Goal: Transaction & Acquisition: Download file/media

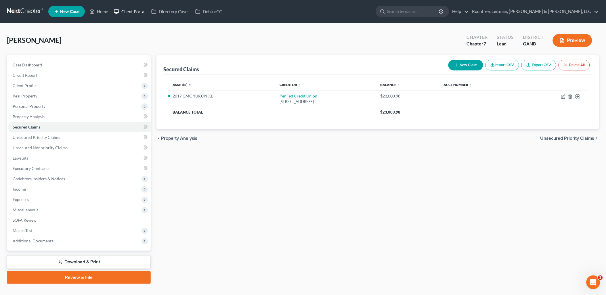
click at [136, 12] on link "Client Portal" at bounding box center [129, 11] width 37 height 10
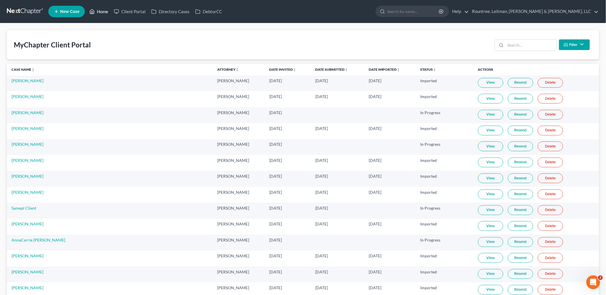
click at [93, 13] on icon at bounding box center [91, 11] width 5 height 7
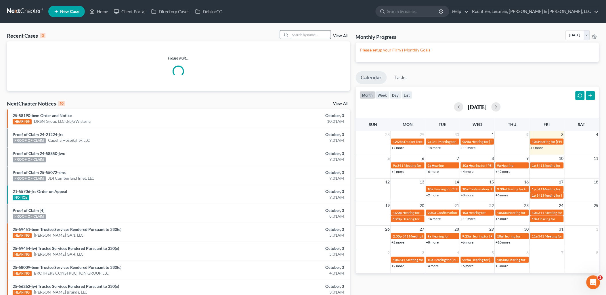
click at [315, 35] on input "search" at bounding box center [310, 34] width 40 height 8
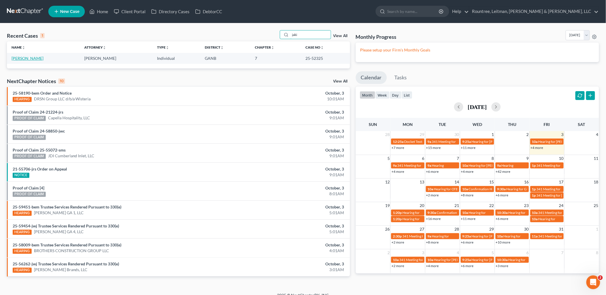
type input "jaki"
click at [24, 58] on link "[PERSON_NAME]" at bounding box center [27, 58] width 32 height 5
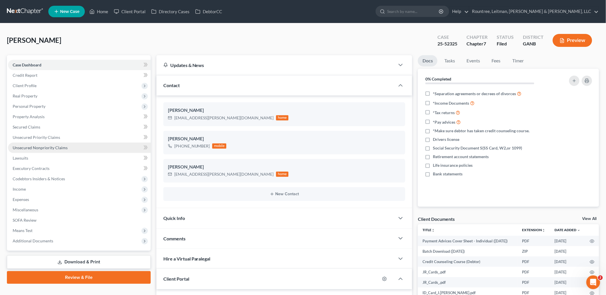
click at [41, 149] on span "Unsecured Nonpriority Claims" at bounding box center [40, 147] width 55 height 5
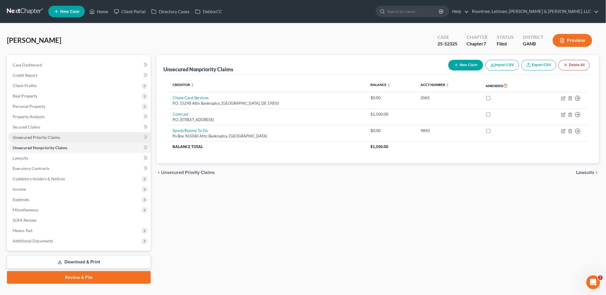
click at [37, 133] on link "Unsecured Priority Claims" at bounding box center [79, 137] width 143 height 10
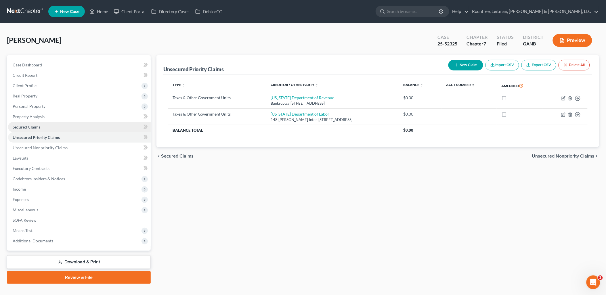
click at [36, 128] on span "Secured Claims" at bounding box center [27, 126] width 28 height 5
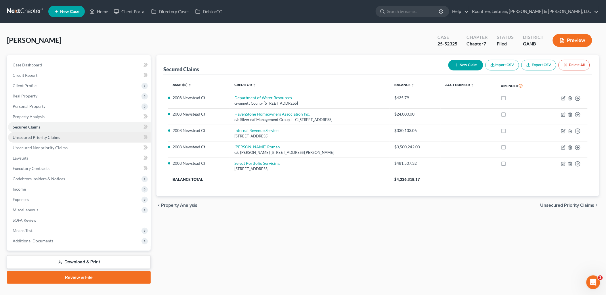
click at [39, 138] on span "Unsecured Priority Claims" at bounding box center [36, 137] width 47 height 5
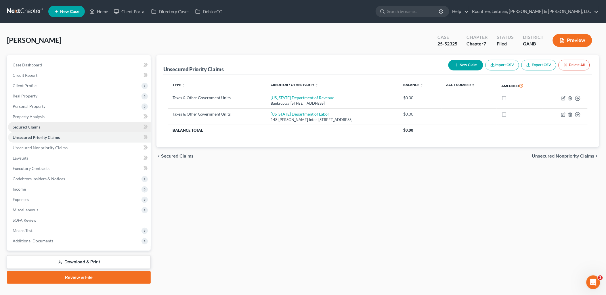
click at [38, 128] on span "Secured Claims" at bounding box center [27, 126] width 28 height 5
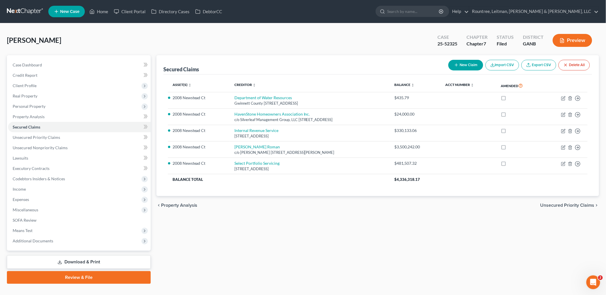
click at [117, 51] on div "Pearson, Jakim Upgraded Case 25-52325 Chapter Chapter 7 Status Filed District G…" at bounding box center [303, 42] width 592 height 25
click at [122, 13] on link "Client Portal" at bounding box center [129, 11] width 37 height 10
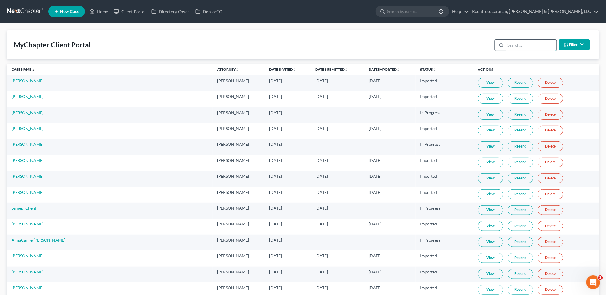
click at [518, 44] on input "search" at bounding box center [530, 45] width 51 height 11
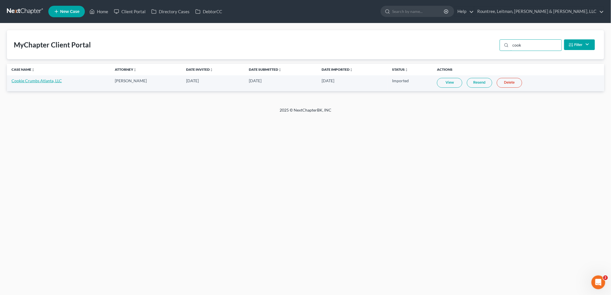
type input "cook"
click at [41, 80] on link "Cookie Crumbs Atlanta, LLC" at bounding box center [36, 80] width 50 height 5
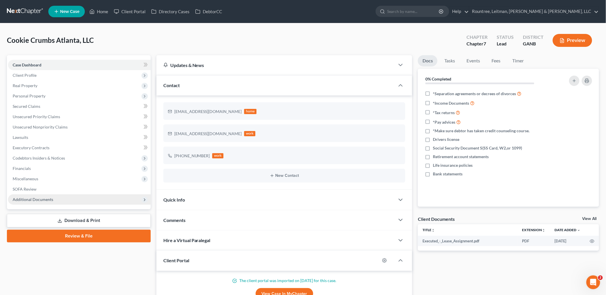
click at [57, 202] on span "Additional Documents" at bounding box center [79, 199] width 143 height 10
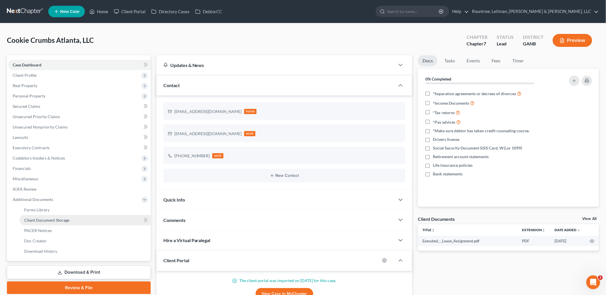
click at [57, 218] on span "Client Document Storage" at bounding box center [46, 220] width 45 height 5
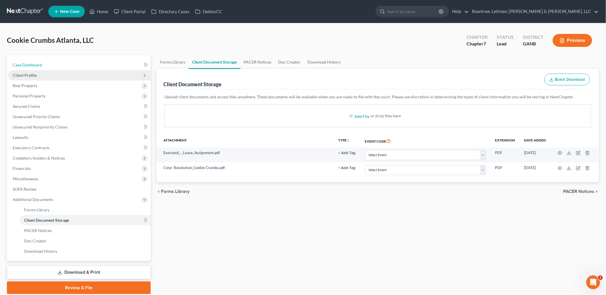
drag, startPoint x: 68, startPoint y: 69, endPoint x: 66, endPoint y: 75, distance: 6.6
click at [68, 69] on link "Case Dashboard" at bounding box center [79, 65] width 143 height 10
click at [66, 75] on span "Client Profile" at bounding box center [79, 75] width 143 height 10
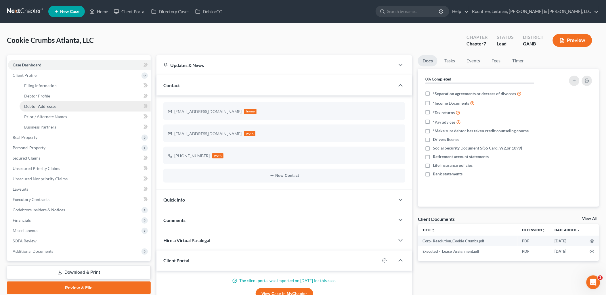
click at [61, 107] on link "Debtor Addresses" at bounding box center [85, 106] width 131 height 10
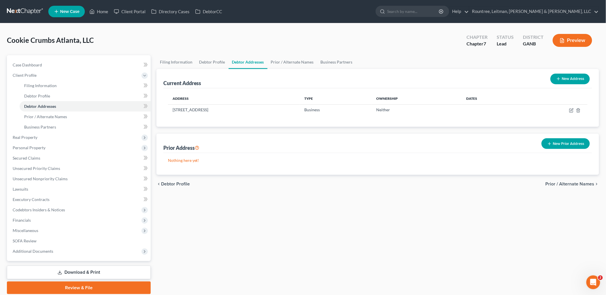
drag, startPoint x: 71, startPoint y: 284, endPoint x: 85, endPoint y: 277, distance: 16.2
click at [71, 284] on link "Review & File" at bounding box center [79, 287] width 144 height 13
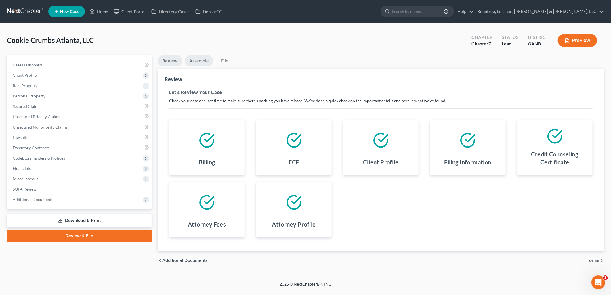
click at [196, 60] on link "Assemble" at bounding box center [199, 60] width 28 height 11
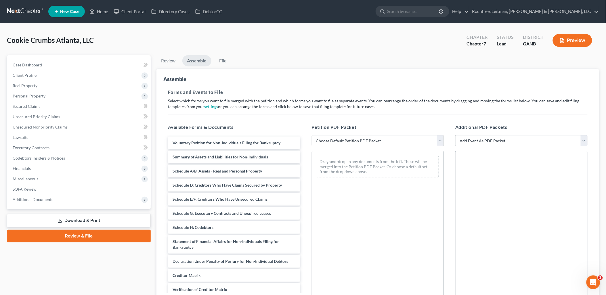
click at [332, 140] on select "Choose Default Petition PDF Packet Complete Bankruptcy Petition (all forms and …" at bounding box center [378, 140] width 132 height 11
select select "2"
click at [312, 135] on select "Choose Default Petition PDF Packet Complete Bankruptcy Petition (all forms and …" at bounding box center [378, 140] width 132 height 11
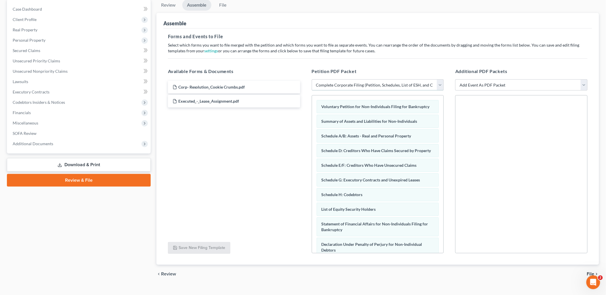
scroll to position [66, 0]
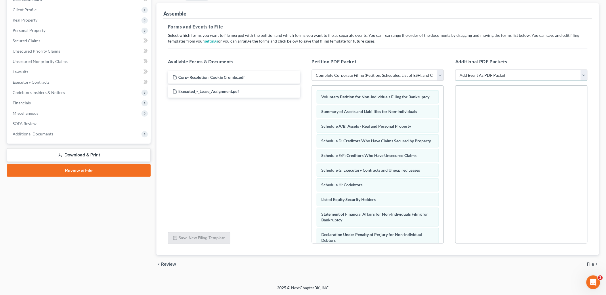
click at [519, 74] on select "Add Event As PDF Packet 02-Application to Pay Filing Fee in Installments Amende…" at bounding box center [521, 75] width 132 height 11
select select "9"
click at [455, 70] on select "Add Event As PDF Packet 02-Application to Pay Filing Fee in Installments Amende…" at bounding box center [521, 75] width 132 height 11
select select
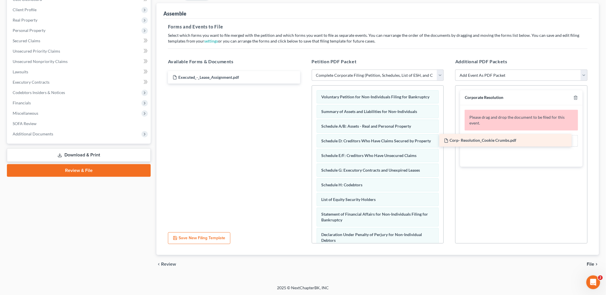
drag, startPoint x: 267, startPoint y: 76, endPoint x: 537, endPoint y: 140, distance: 277.6
click at [305, 84] on div "Corp- Resolution_Cookie Crumbs.pdf Corp- Resolution_Cookie Crumbs.pdf Executed_…" at bounding box center [233, 77] width 141 height 13
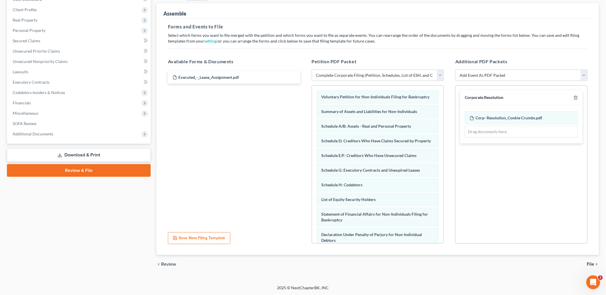
click at [590, 260] on div "chevron_left Review File chevron_right" at bounding box center [377, 264] width 442 height 18
click at [590, 262] on span "File" at bounding box center [590, 264] width 7 height 5
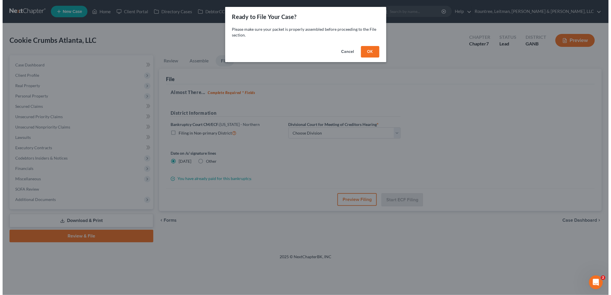
scroll to position [0, 0]
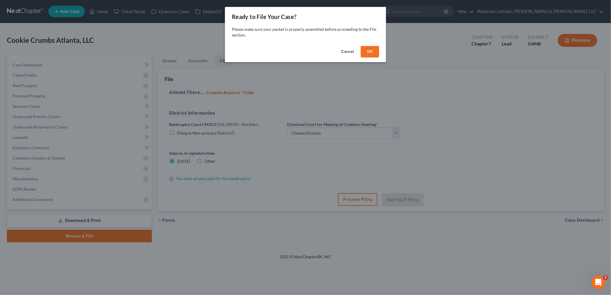
click at [371, 51] on button "OK" at bounding box center [370, 51] width 18 height 11
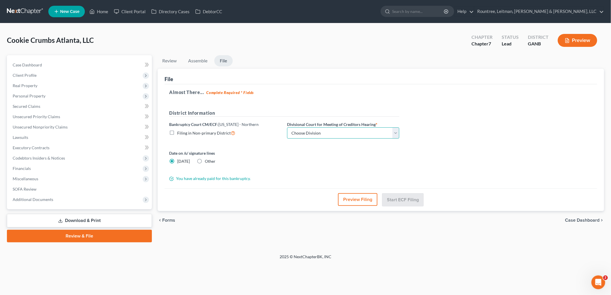
click at [319, 133] on select "Choose Division Atlanta Gainesville Newnan Rome" at bounding box center [343, 132] width 112 height 11
select select "0"
click at [287, 127] on select "Choose Division Atlanta Gainesville Newnan Rome" at bounding box center [343, 132] width 112 height 11
click at [358, 202] on button "Preview Filing" at bounding box center [357, 199] width 39 height 13
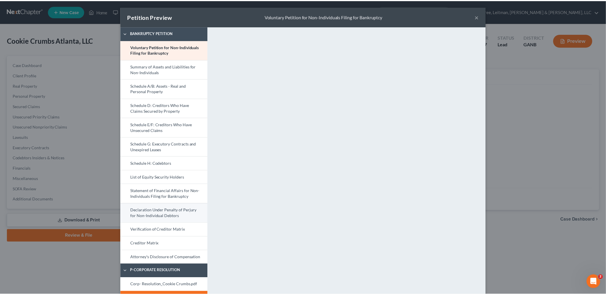
scroll to position [16, 0]
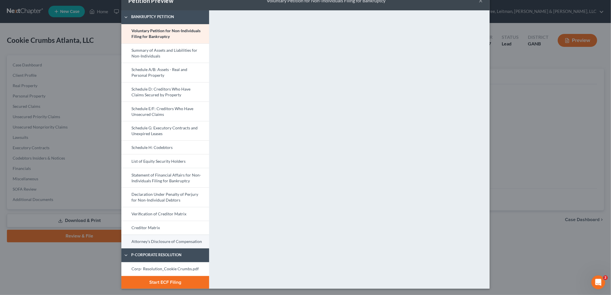
click at [153, 240] on link "Attorney's Disclosure of Compensation" at bounding box center [165, 242] width 88 height 14
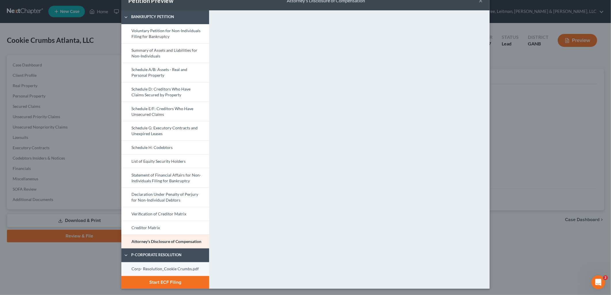
click at [151, 263] on link "Corp- Resolution_Cookie Crumbs.pdf" at bounding box center [165, 269] width 88 height 14
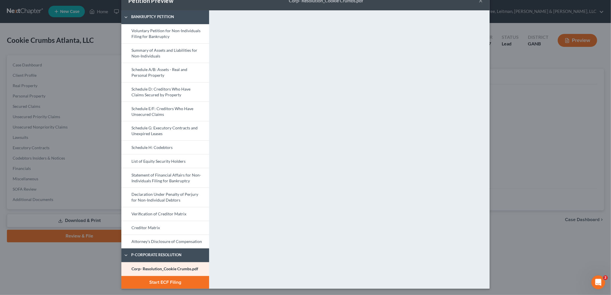
click at [168, 284] on button "Start ECF Filing" at bounding box center [165, 282] width 88 height 13
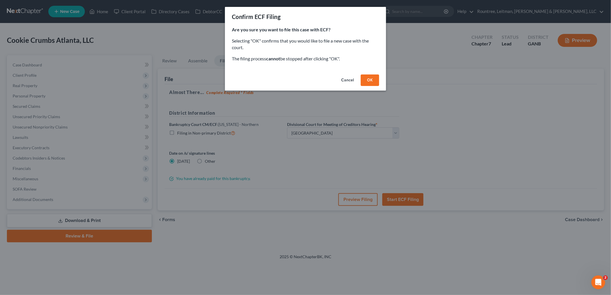
click at [375, 81] on button "OK" at bounding box center [370, 79] width 18 height 11
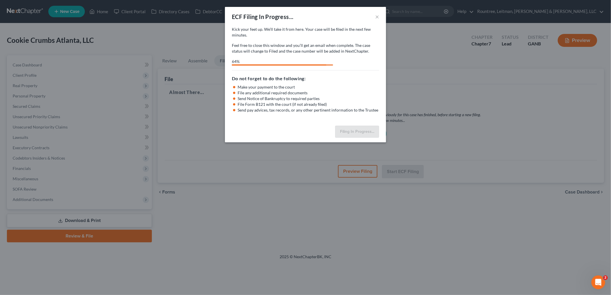
select select "0"
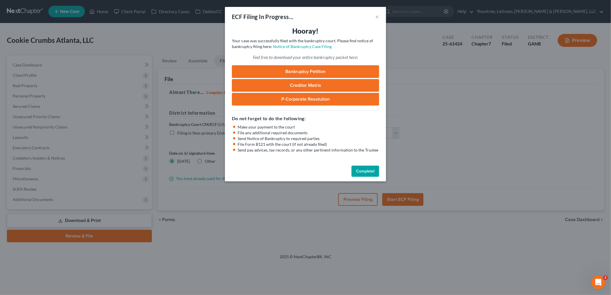
click at [367, 172] on button "Complete!" at bounding box center [365, 171] width 28 height 11
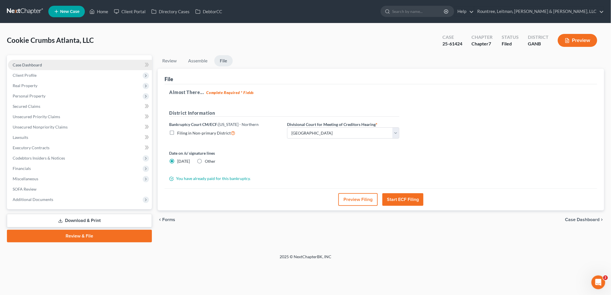
click at [49, 66] on link "Case Dashboard" at bounding box center [80, 65] width 144 height 10
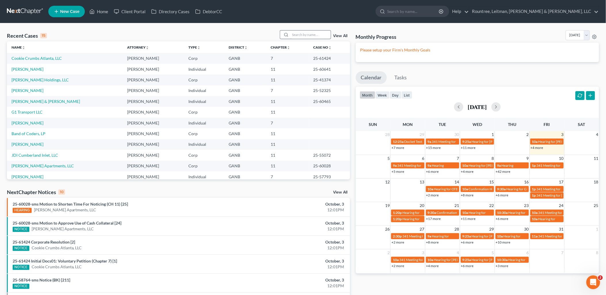
click at [300, 34] on input "search" at bounding box center [310, 34] width 40 height 8
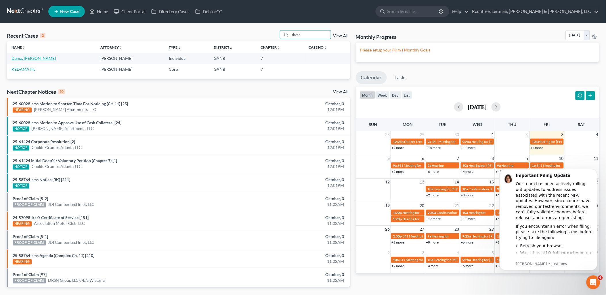
type input "dama"
click at [29, 58] on link "Dama, [PERSON_NAME]" at bounding box center [33, 58] width 44 height 5
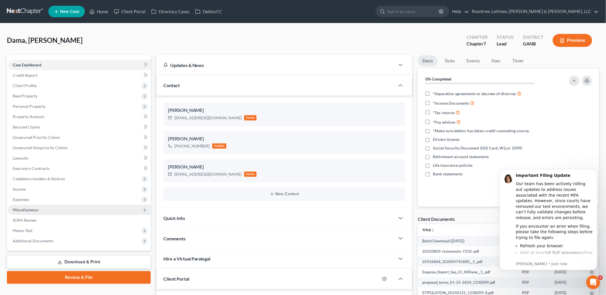
click at [52, 211] on span "Miscellaneous" at bounding box center [79, 210] width 143 height 10
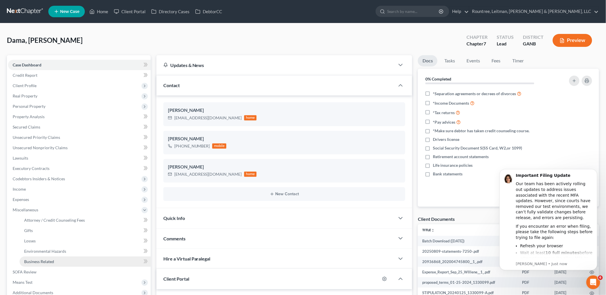
click at [50, 260] on span "Business Related" at bounding box center [39, 261] width 30 height 5
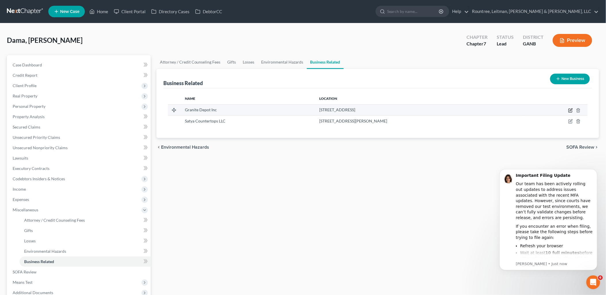
click at [571, 108] on icon "button" at bounding box center [570, 110] width 5 height 5
select select "officer"
select select "10"
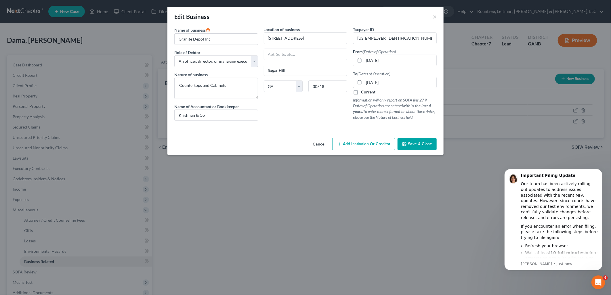
click at [316, 145] on button "Cancel" at bounding box center [319, 144] width 22 height 11
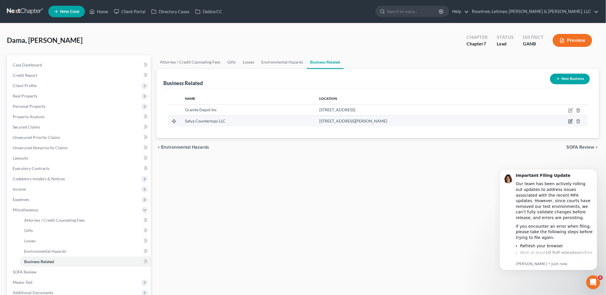
click at [570, 121] on icon "button" at bounding box center [570, 121] width 5 height 5
select select "member"
select select "10"
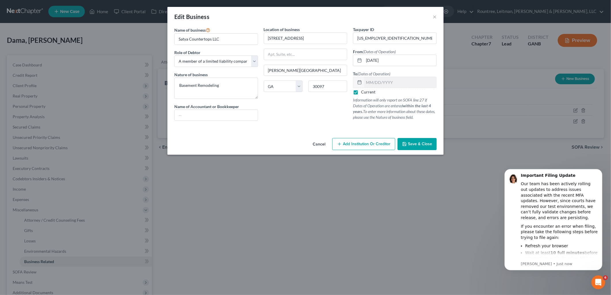
click at [314, 145] on button "Cancel" at bounding box center [319, 144] width 22 height 11
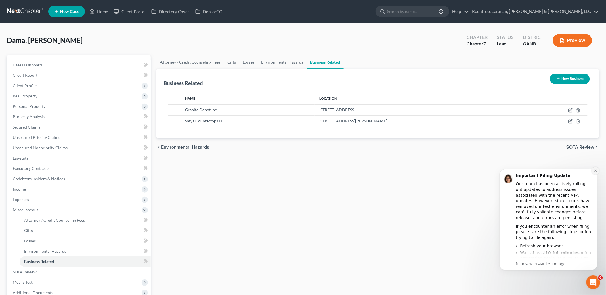
click at [593, 172] on button "Dismiss notification" at bounding box center [594, 170] width 7 height 7
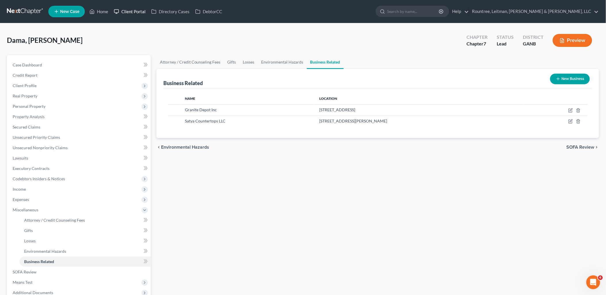
click at [134, 10] on link "Client Portal" at bounding box center [129, 11] width 37 height 10
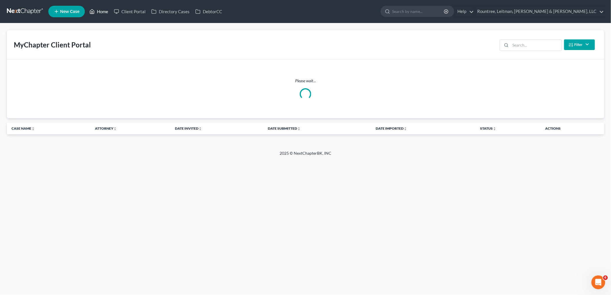
click at [100, 11] on link "Home" at bounding box center [99, 11] width 24 height 10
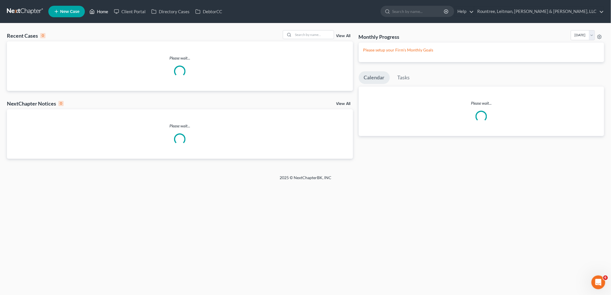
click at [109, 10] on link "Home" at bounding box center [99, 11] width 24 height 10
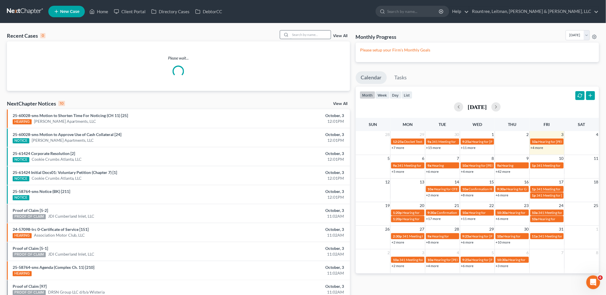
click at [317, 33] on input "search" at bounding box center [310, 34] width 40 height 8
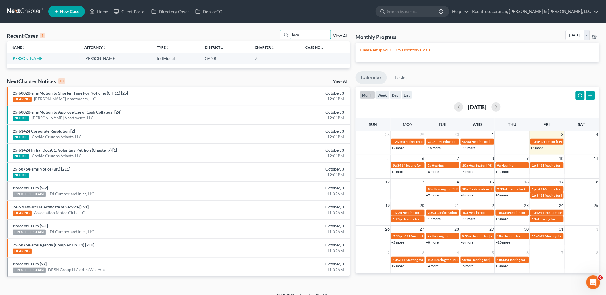
type input "hasa"
click at [24, 57] on link "[PERSON_NAME]" at bounding box center [27, 58] width 32 height 5
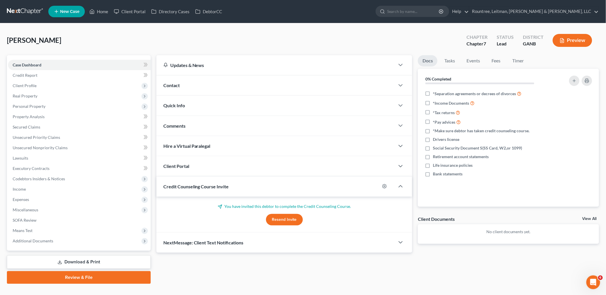
click at [69, 260] on link "Download & Print" at bounding box center [79, 262] width 144 height 14
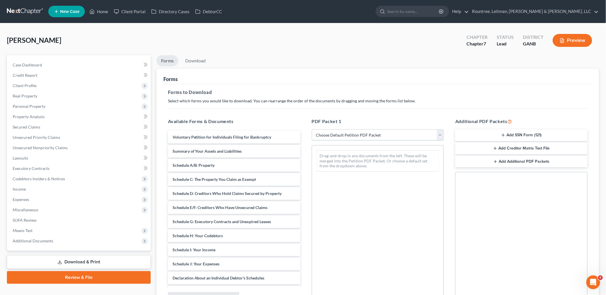
click at [386, 131] on select "Choose Default Petition PDF Packet Complete Bankruptcy Petition (all forms and …" at bounding box center [378, 134] width 132 height 11
drag, startPoint x: 386, startPoint y: 131, endPoint x: 380, endPoint y: 132, distance: 5.9
click at [386, 131] on select "Choose Default Petition PDF Packet Complete Bankruptcy Petition (all forms and …" at bounding box center [378, 134] width 132 height 11
click at [384, 135] on select "Choose Default Petition PDF Packet Complete Bankruptcy Petition (all forms and …" at bounding box center [378, 134] width 132 height 11
select select "0"
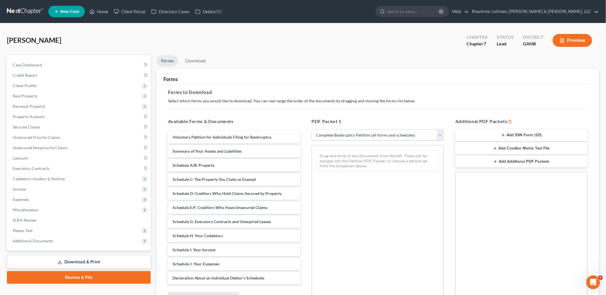
click at [312, 129] on select "Choose Default Petition PDF Packet Complete Bankruptcy Petition (all forms and …" at bounding box center [378, 134] width 132 height 11
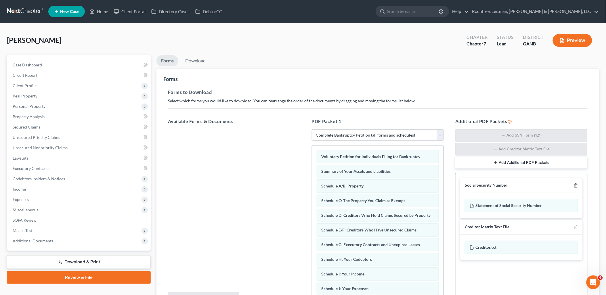
click at [576, 185] on icon "button" at bounding box center [575, 185] width 5 height 5
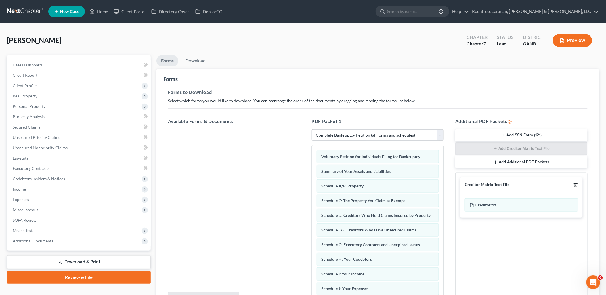
click at [576, 185] on icon "button" at bounding box center [575, 185] width 5 height 5
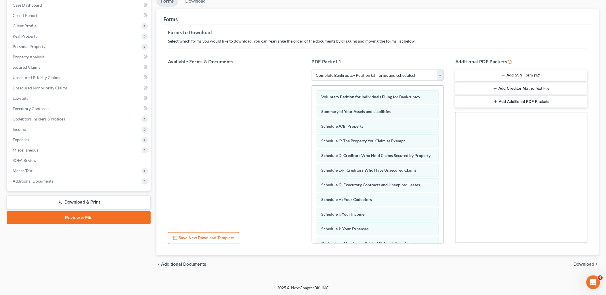
click at [585, 262] on span "Download" at bounding box center [584, 264] width 21 height 5
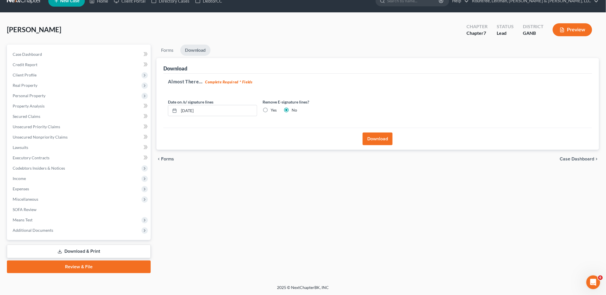
scroll to position [10, 0]
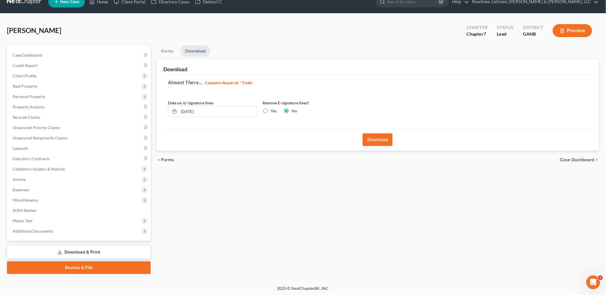
click at [271, 110] on label "Yes" at bounding box center [274, 111] width 6 height 6
click at [273, 110] on input "Yes" at bounding box center [275, 110] width 4 height 4
radio input "true"
radio input "false"
click at [386, 135] on button "Download" at bounding box center [378, 139] width 30 height 13
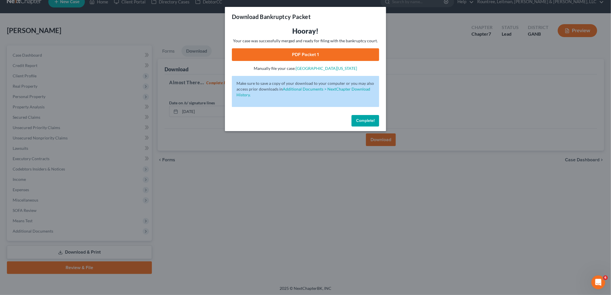
click at [332, 60] on link "PDF Packet 1" at bounding box center [305, 54] width 147 height 13
click at [527, 50] on div "Download Bankruptcy Packet Hooray! Your case was successfully merged and ready …" at bounding box center [305, 147] width 611 height 295
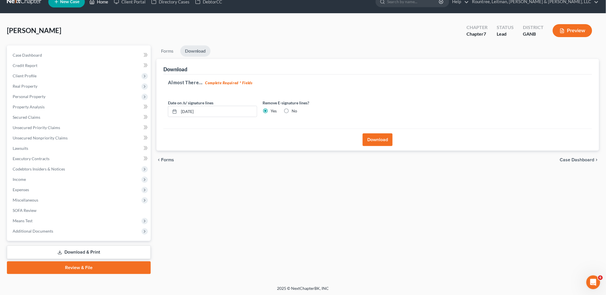
click at [106, 1] on link "Home" at bounding box center [99, 2] width 24 height 10
